Goal: Task Accomplishment & Management: Manage account settings

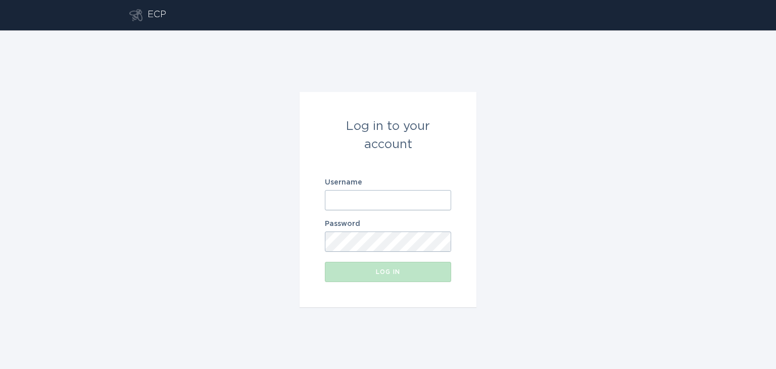
click at [404, 200] on input "Username" at bounding box center [388, 200] width 126 height 20
type input "[EMAIL_ADDRESS][DOMAIN_NAME]"
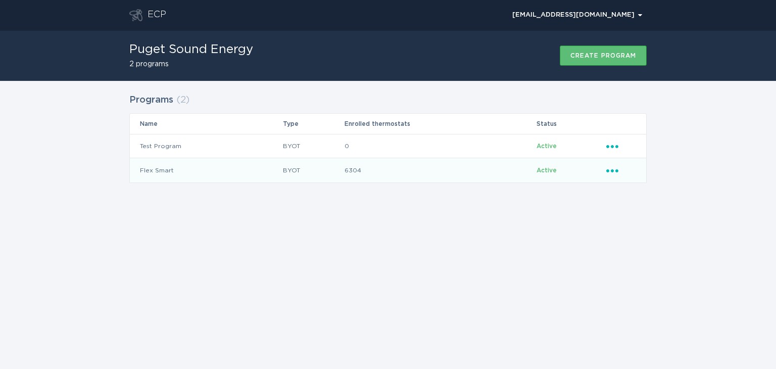
click at [609, 166] on icon "Ellipsis" at bounding box center [613, 169] width 14 height 9
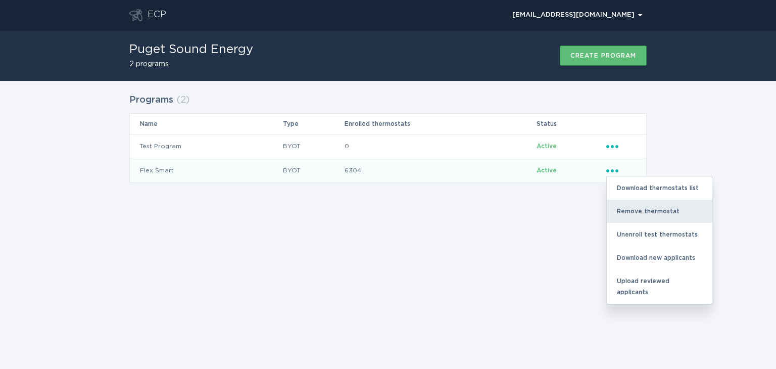
click at [633, 214] on div "Remove thermostat" at bounding box center [659, 210] width 105 height 23
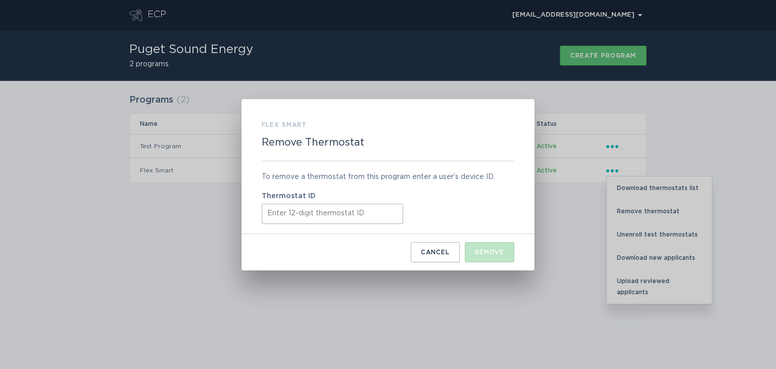
click at [374, 217] on input "Thermostat ID" at bounding box center [332, 214] width 141 height 20
paste input "521775105003"
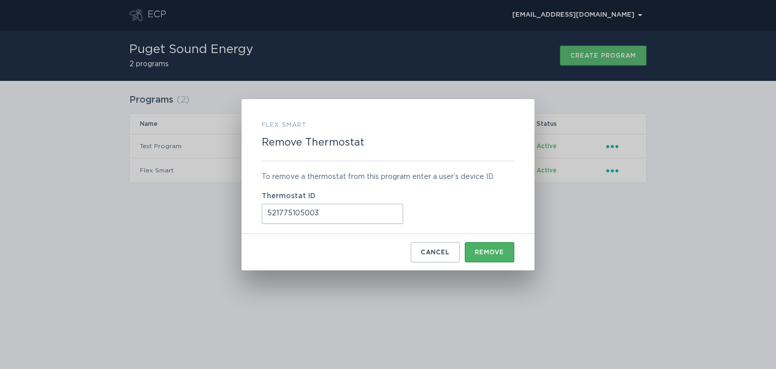
type input "521775105003"
click at [494, 253] on div "Remove" at bounding box center [489, 252] width 29 height 6
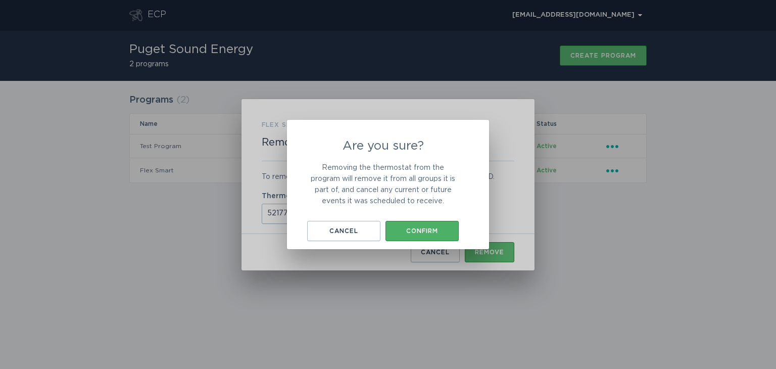
click at [428, 231] on div "Confirm" at bounding box center [421, 231] width 63 height 6
